Goal: Information Seeking & Learning: Stay updated

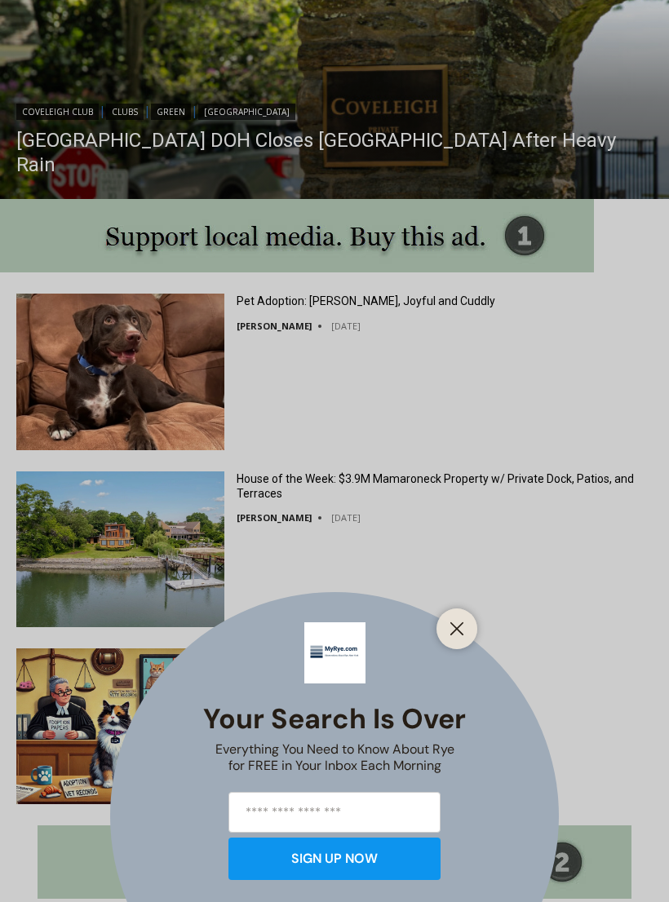
scroll to position [1469, 0]
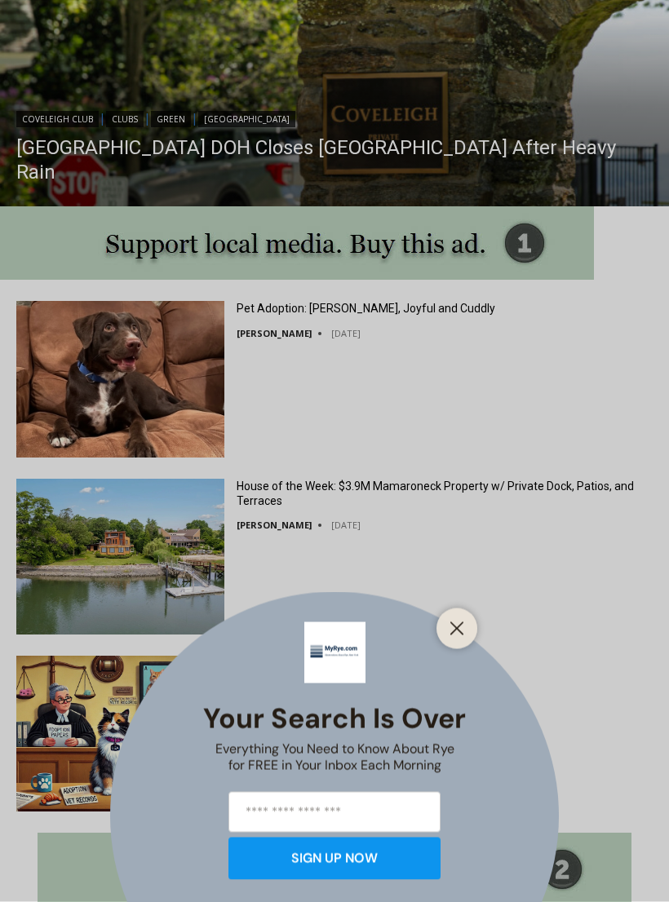
click at [483, 171] on div "Your Search is Over Everything You Need to Know About Rye for FREE in Your Inbo…" at bounding box center [334, 451] width 669 height 902
click at [490, 161] on div "Your Search is Over Everything You Need to Know About Rye for FREE in Your Inbo…" at bounding box center [334, 451] width 669 height 902
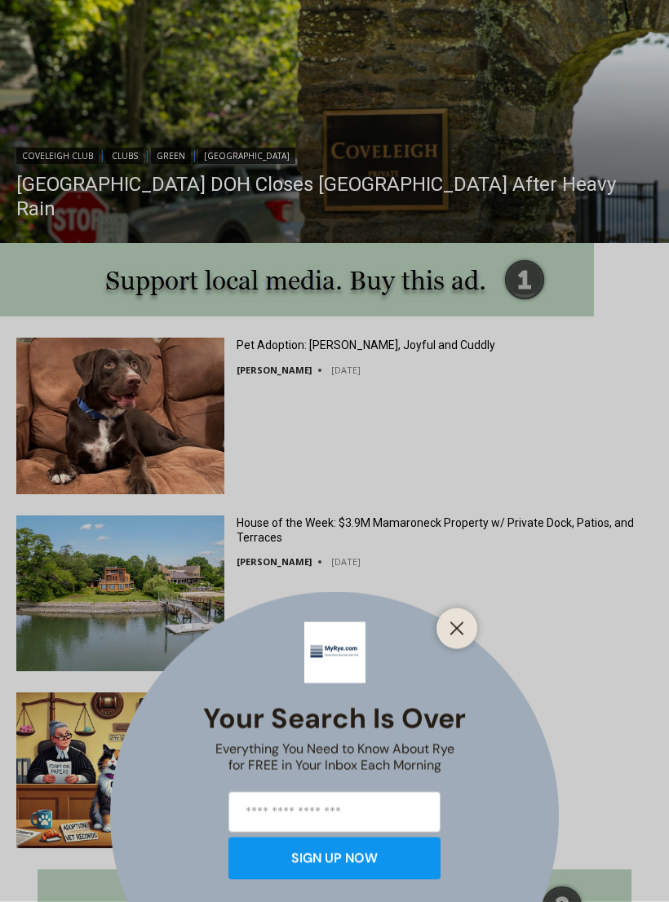
scroll to position [1433, 0]
click at [436, 210] on div "Your Search is Over Everything You Need to Know About Rye for FREE in Your Inbo…" at bounding box center [334, 451] width 669 height 902
click at [485, 188] on div "Your Search is Over Everything You Need to Know About Rye for FREE in Your Inbo…" at bounding box center [334, 451] width 669 height 902
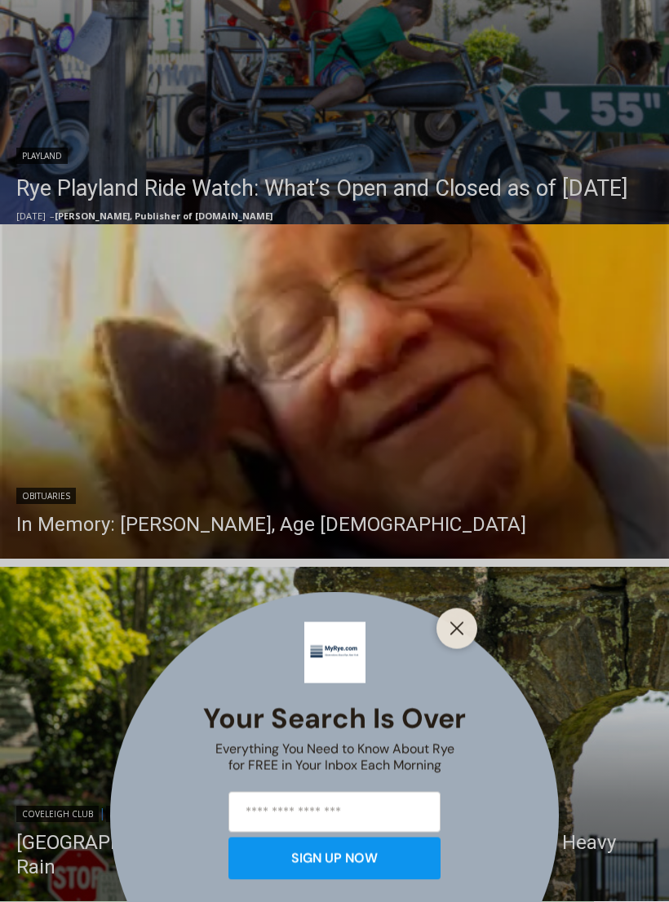
scroll to position [774, 0]
click at [455, 641] on button "Close" at bounding box center [457, 629] width 23 height 23
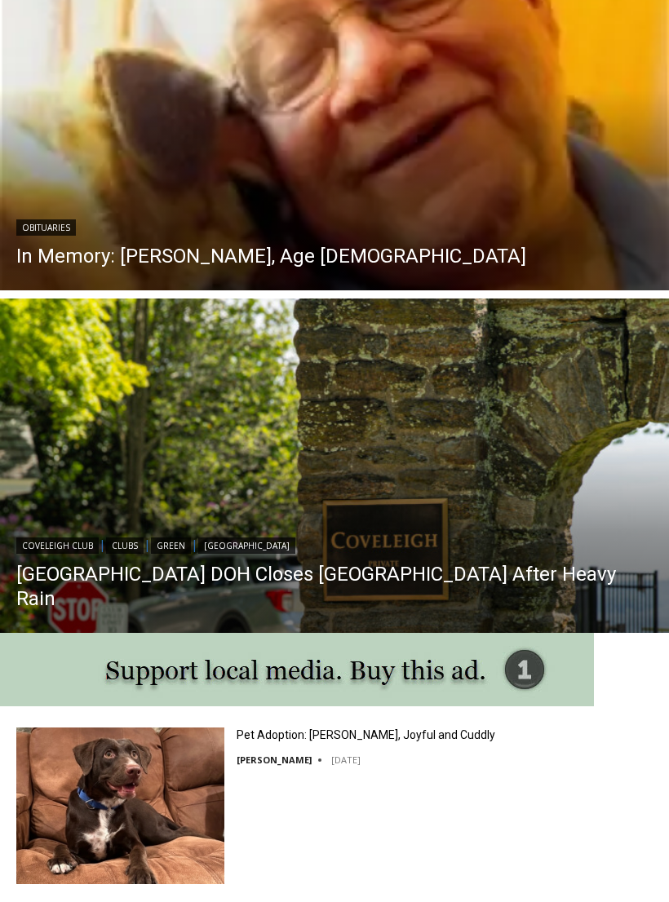
scroll to position [1056, 0]
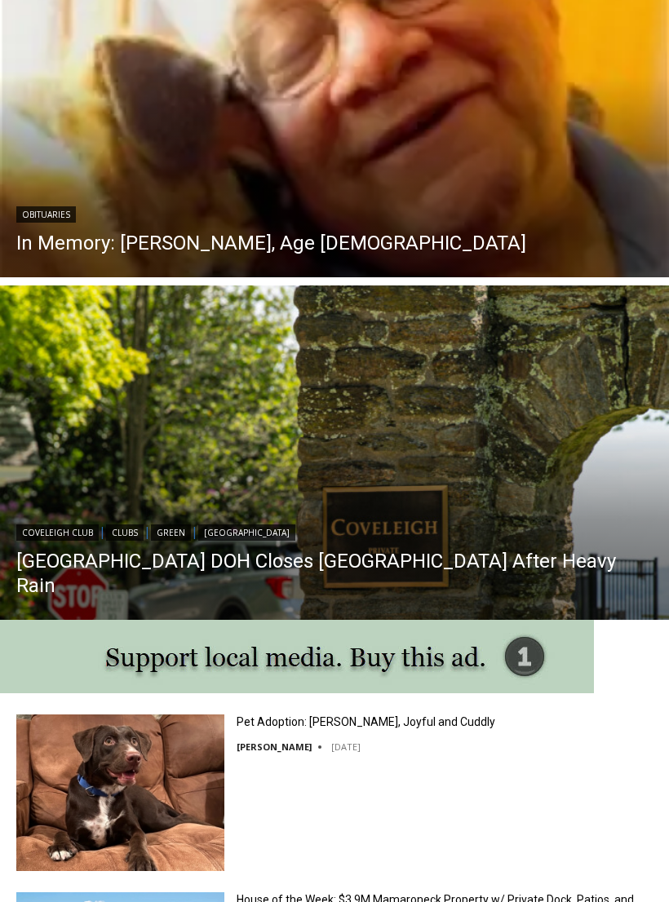
click at [606, 582] on link "[GEOGRAPHIC_DATA] DOH Closes [GEOGRAPHIC_DATA] After Heavy Rain" at bounding box center [334, 573] width 636 height 49
